Goal: Task Accomplishment & Management: Use online tool/utility

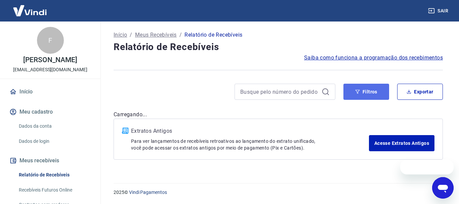
click at [368, 90] on button "Filtros" at bounding box center [367, 92] width 46 height 16
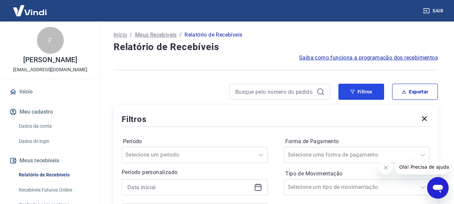
scroll to position [67, 0]
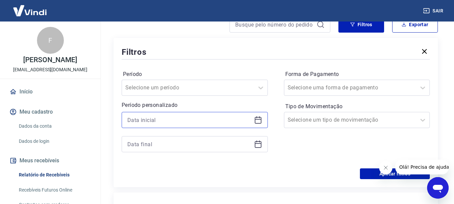
click at [208, 117] on input at bounding box center [189, 120] width 124 height 10
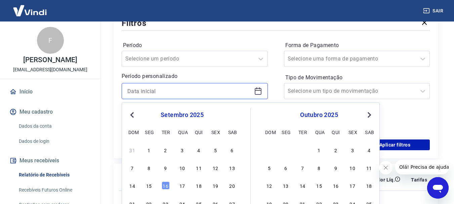
scroll to position [134, 0]
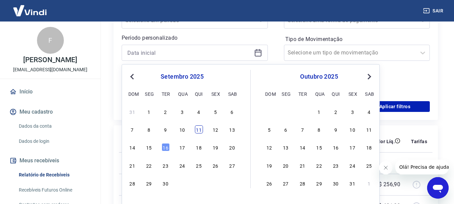
click at [197, 129] on div "11" at bounding box center [199, 129] width 8 height 8
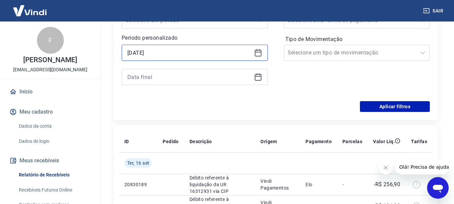
click at [189, 50] on input "11/09/2025" at bounding box center [189, 53] width 124 height 10
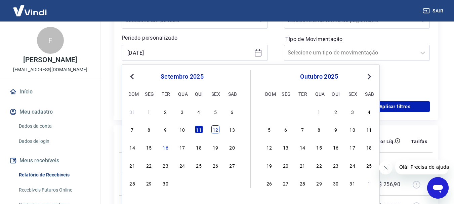
click at [215, 129] on div "12" at bounding box center [215, 129] width 8 height 8
type input "12/09/2025"
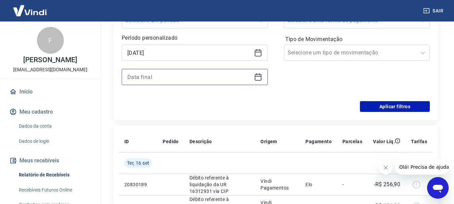
click at [158, 73] on input at bounding box center [189, 77] width 124 height 10
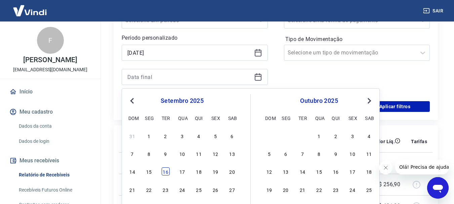
click at [165, 170] on div "16" at bounding box center [166, 171] width 8 height 8
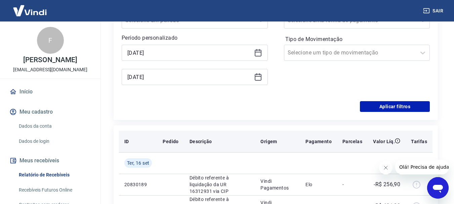
type input "16/09/2025"
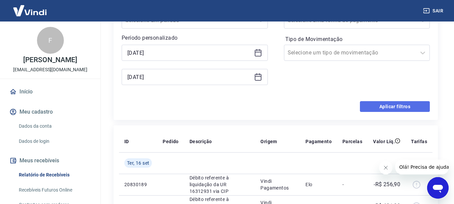
click at [389, 104] on button "Aplicar filtros" at bounding box center [395, 106] width 70 height 11
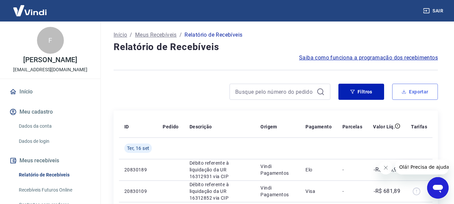
click at [418, 94] on button "Exportar" at bounding box center [415, 92] width 46 height 16
type input "12/09/2025"
type input "16/09/2025"
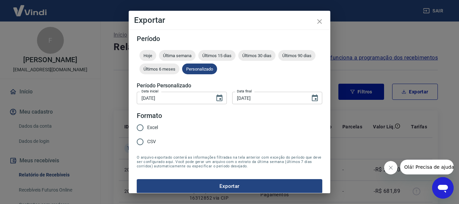
click at [141, 126] on input "Excel" at bounding box center [140, 128] width 14 height 14
radio input "true"
click at [196, 186] on button "Exportar" at bounding box center [230, 186] width 186 height 14
